Goal: Check status

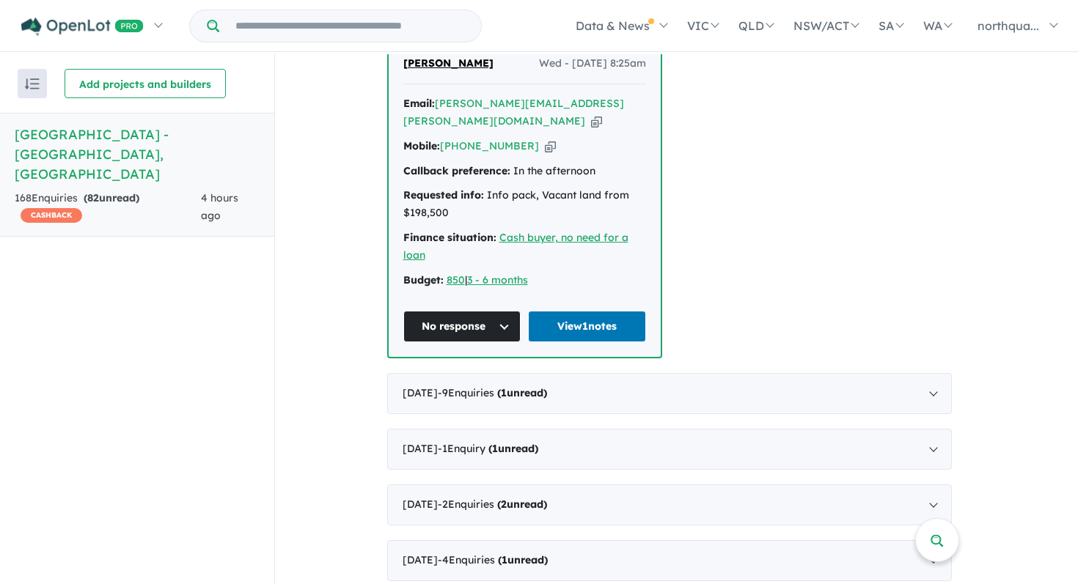
scroll to position [1338, 0]
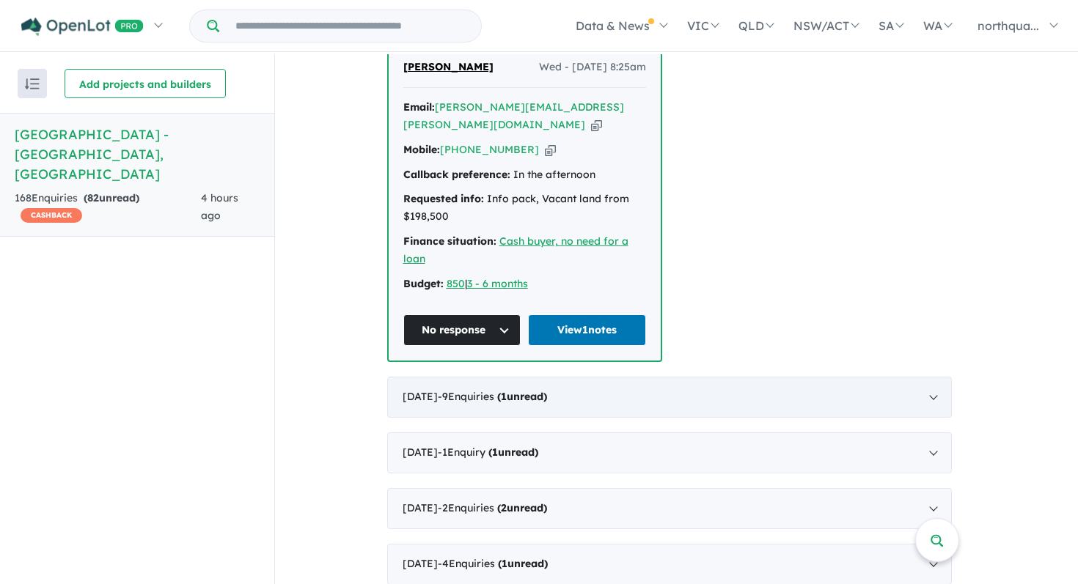
click at [624, 377] on div "[DATE] - 9 Enquir ies ( 1 unread)" at bounding box center [669, 397] width 565 height 41
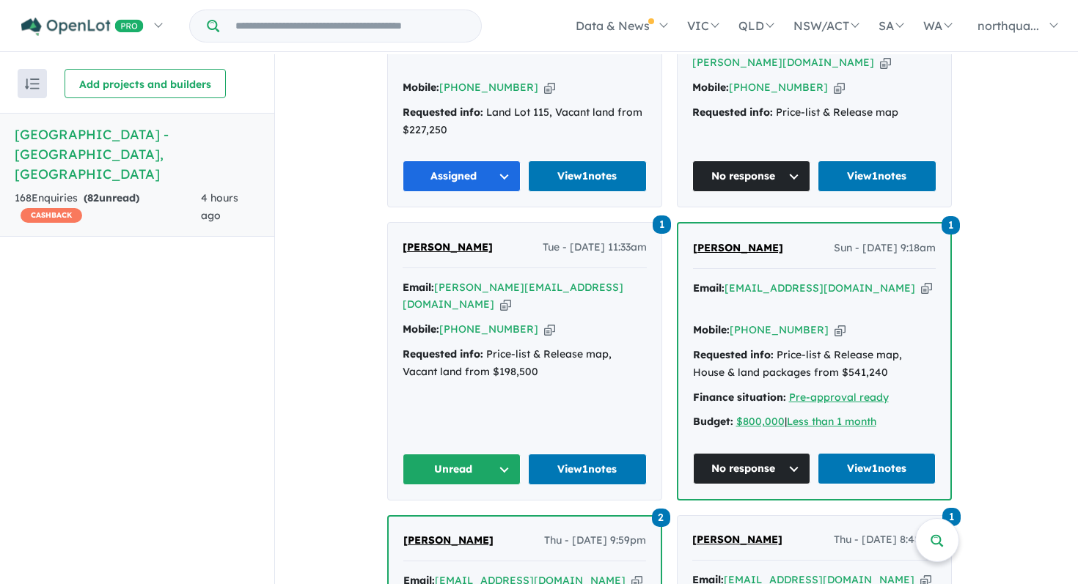
scroll to position [788, 0]
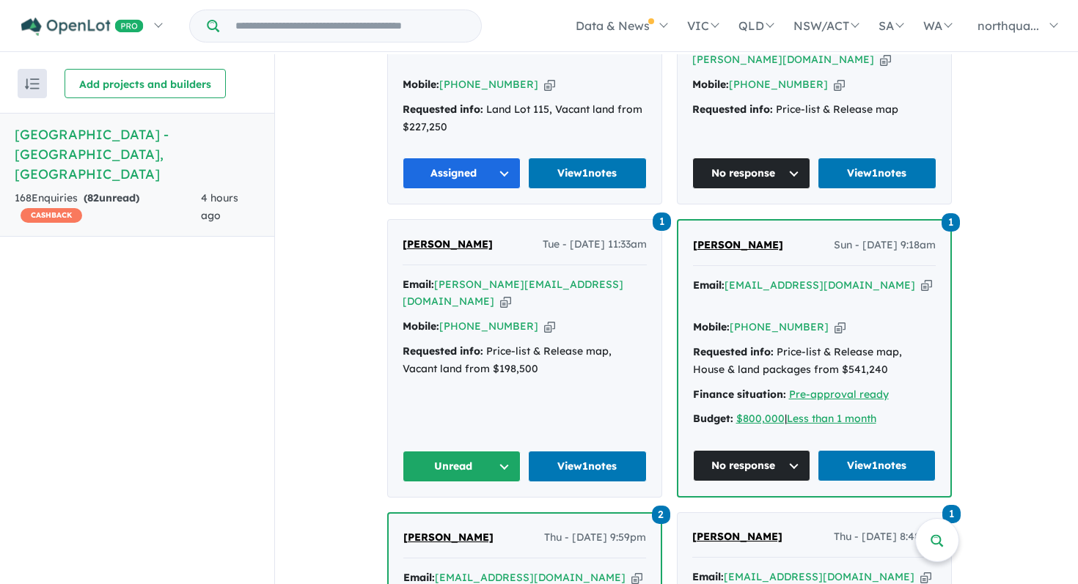
click at [447, 238] on span "[PERSON_NAME]" at bounding box center [448, 244] width 90 height 13
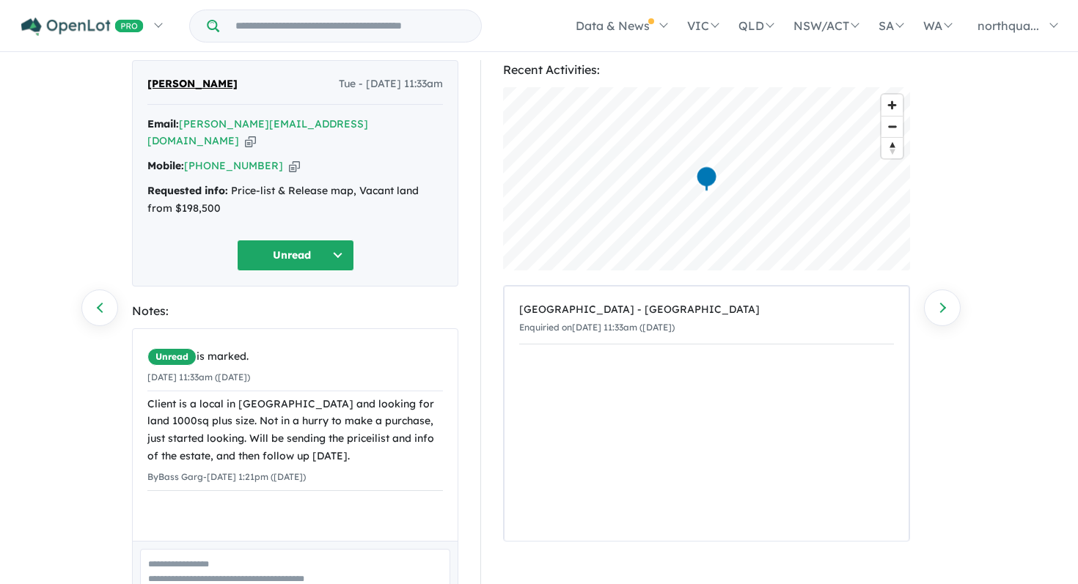
scroll to position [43, 0]
click at [316, 238] on button "Unread" at bounding box center [295, 254] width 117 height 32
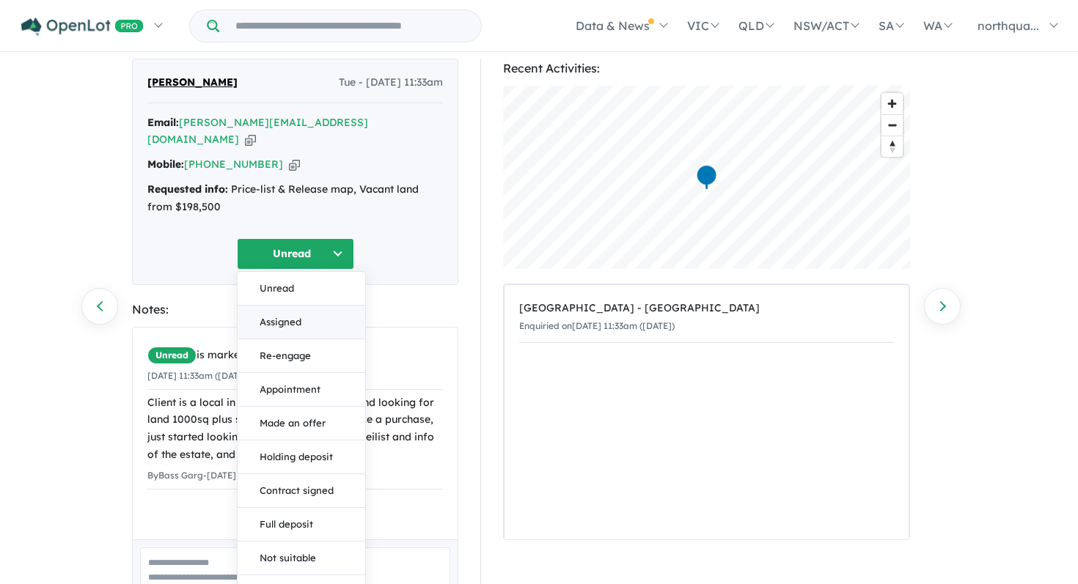
click at [301, 310] on button "Assigned" at bounding box center [302, 323] width 128 height 34
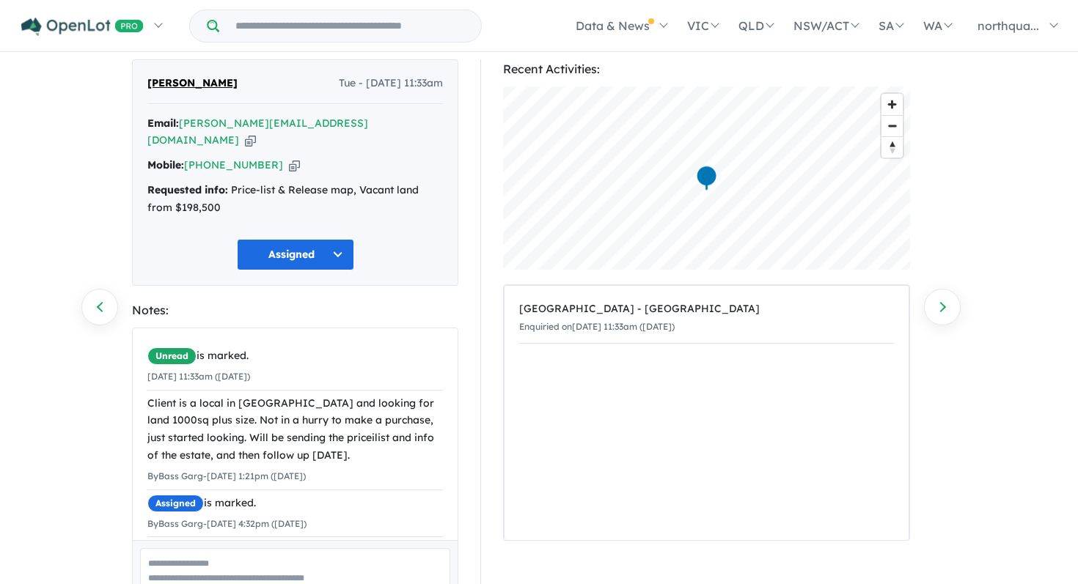
scroll to position [39, 0]
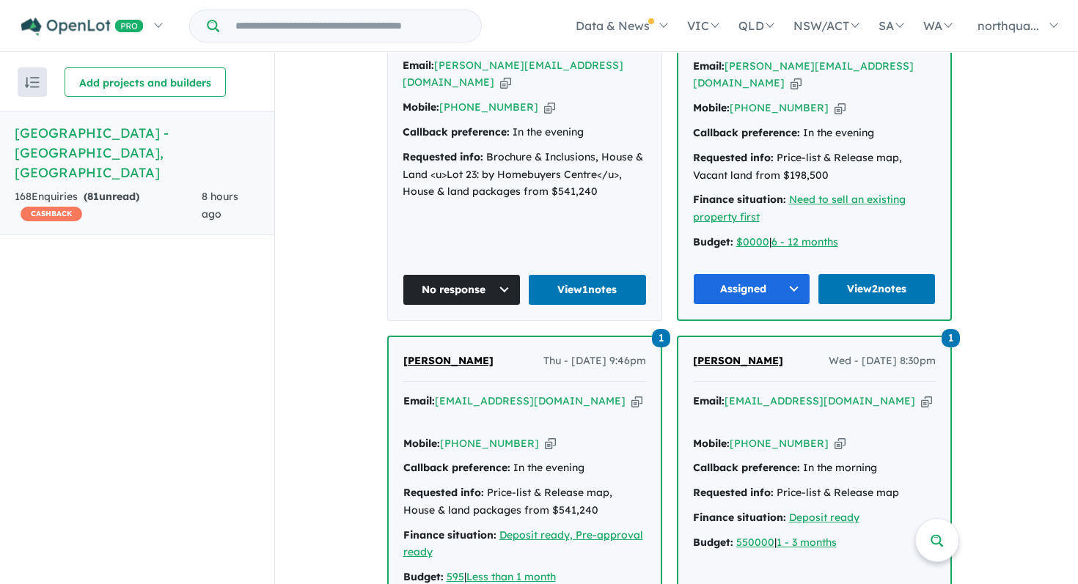
scroll to position [612, 0]
